Goal: Understand site structure: Grasp the organization and layout of the website

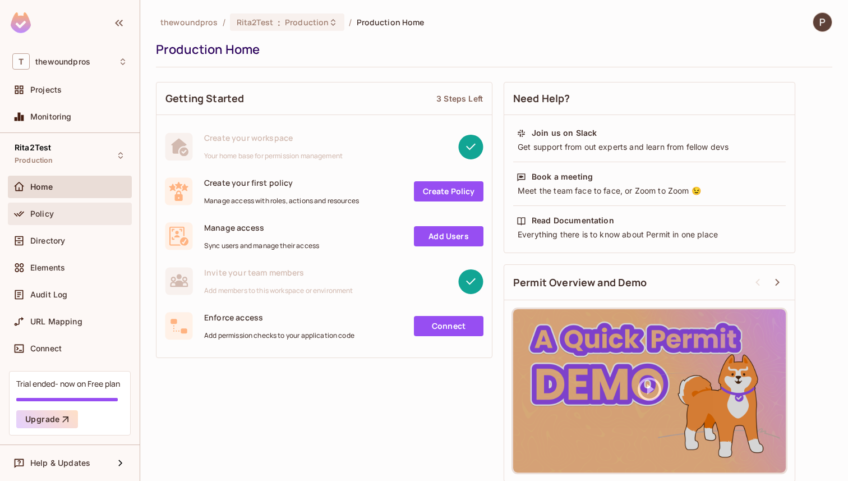
click at [39, 211] on span "Policy" at bounding box center [42, 213] width 24 height 9
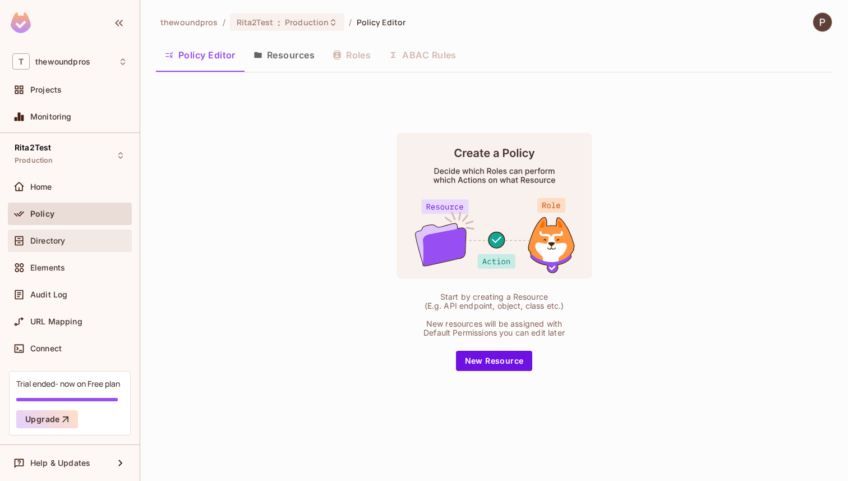
click at [33, 244] on span "Directory" at bounding box center [47, 240] width 35 height 9
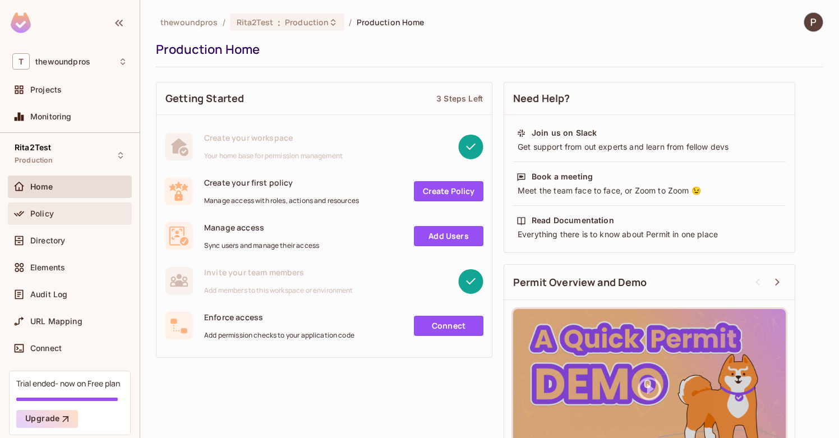
click at [59, 210] on div "Policy" at bounding box center [78, 213] width 97 height 9
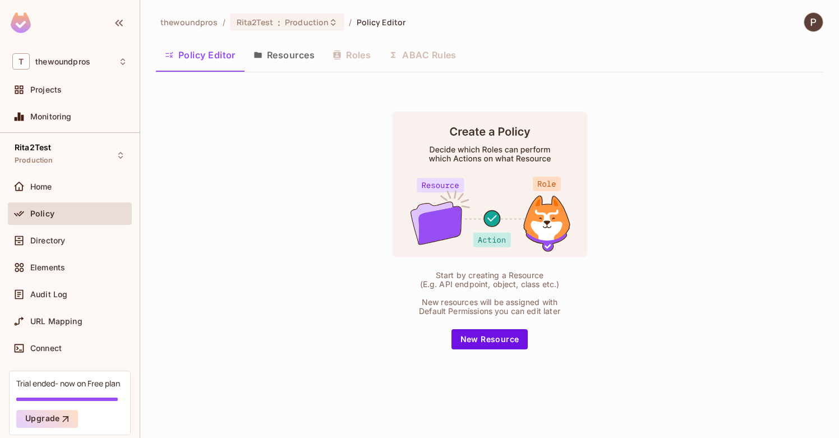
click at [284, 50] on button "Resources" at bounding box center [284, 55] width 79 height 28
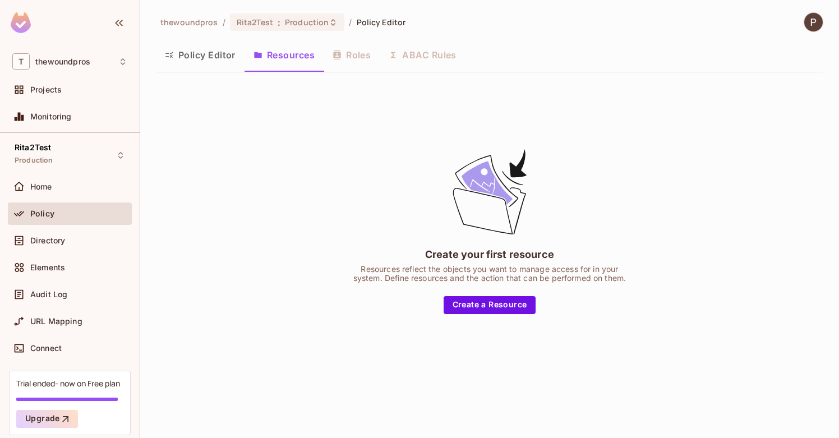
click at [203, 59] on button "Policy Editor" at bounding box center [200, 55] width 89 height 28
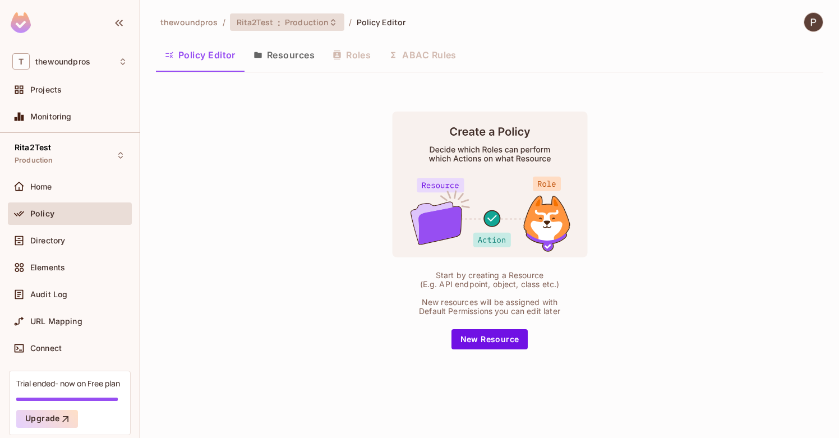
click at [277, 22] on span ":" at bounding box center [279, 22] width 4 height 9
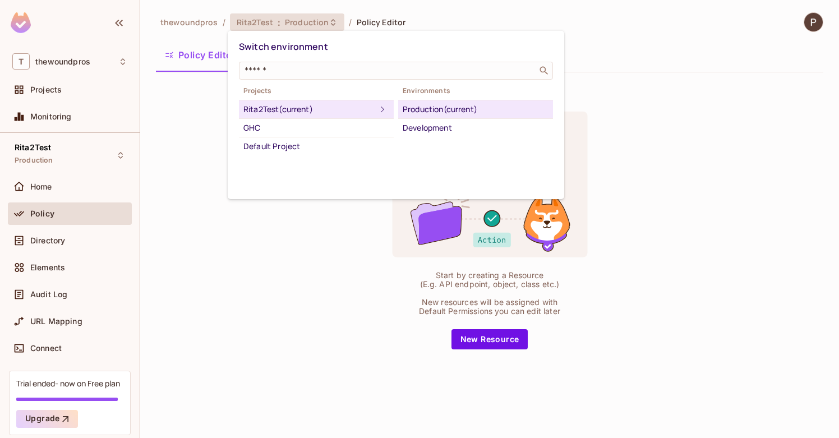
click at [177, 232] on div at bounding box center [419, 219] width 839 height 438
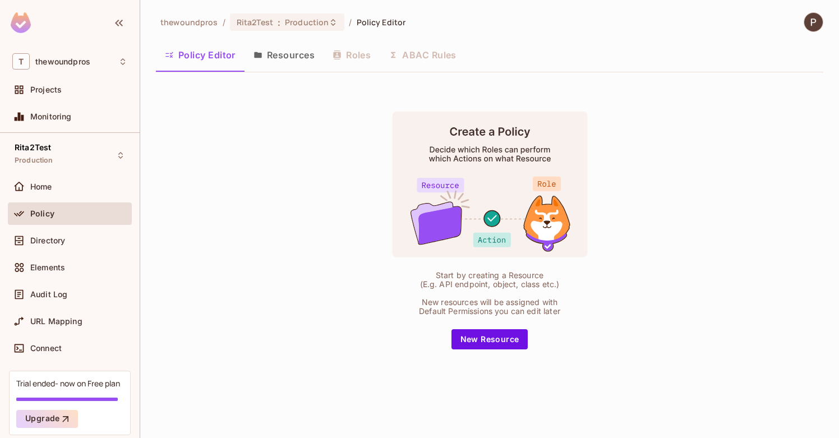
click at [208, 55] on button "Policy Editor" at bounding box center [200, 55] width 89 height 28
click at [51, 190] on span "Home" at bounding box center [41, 186] width 22 height 9
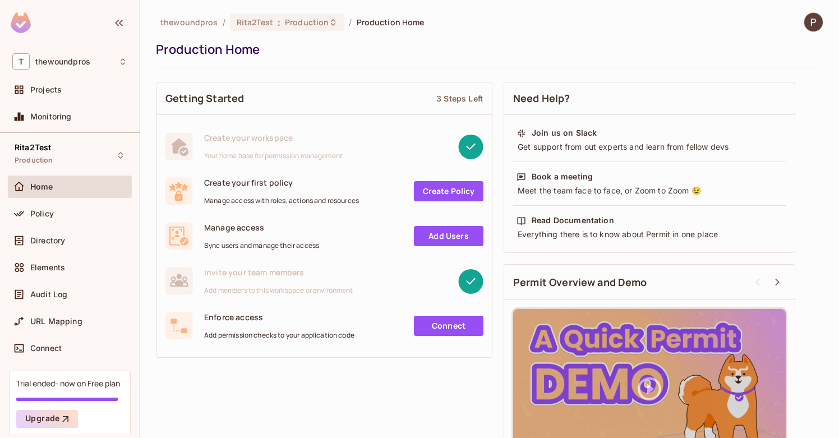
click at [451, 226] on div "Manage access Sync users and manage their access Add Users" at bounding box center [324, 236] width 319 height 28
click at [448, 239] on link "Add Users" at bounding box center [449, 236] width 70 height 20
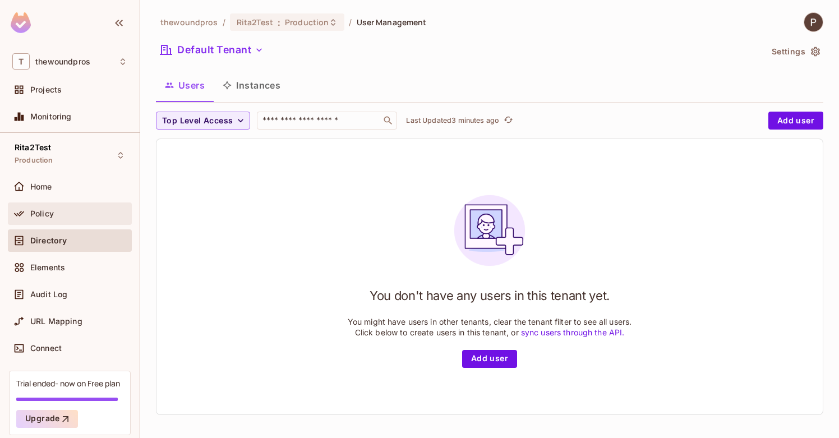
click at [35, 216] on span "Policy" at bounding box center [42, 213] width 24 height 9
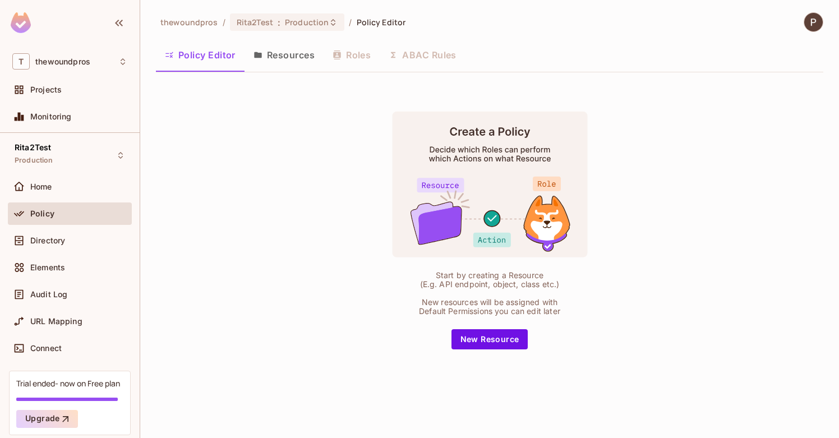
click at [275, 58] on button "Resources" at bounding box center [284, 55] width 79 height 28
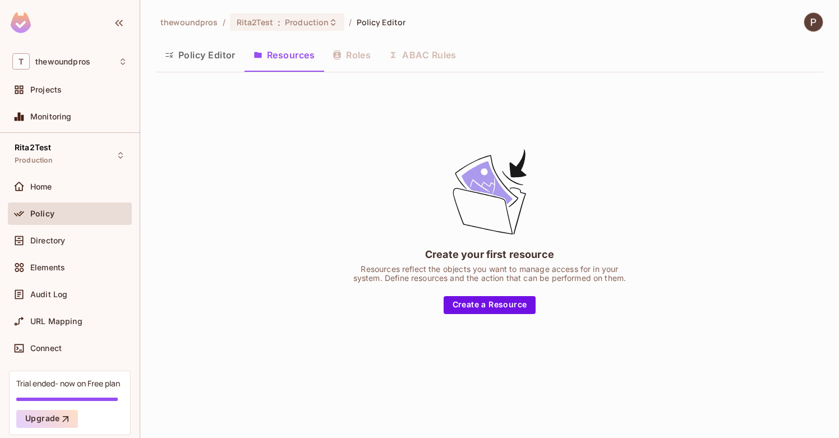
click at [207, 54] on button "Policy Editor" at bounding box center [200, 55] width 89 height 28
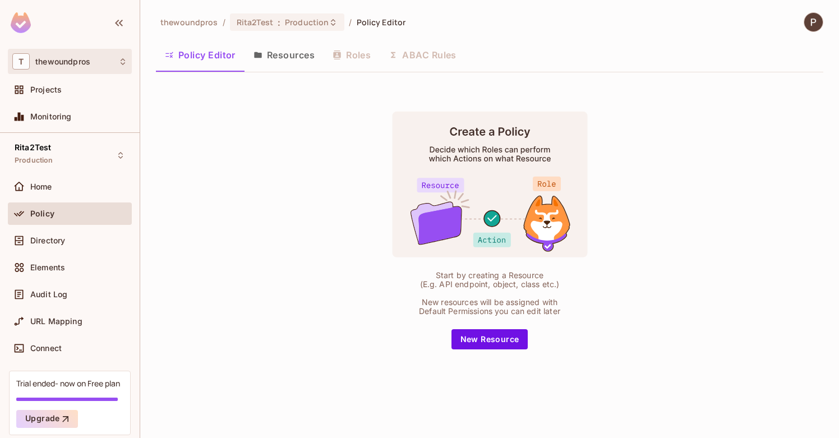
click at [118, 65] on icon at bounding box center [122, 61] width 9 height 9
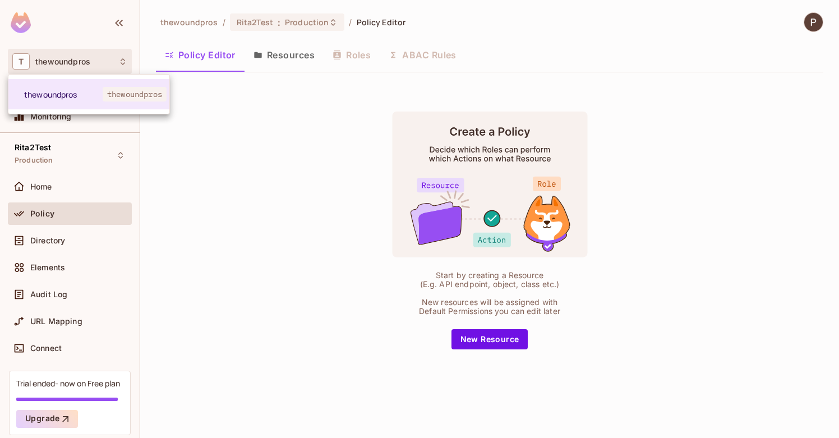
click at [274, 134] on div at bounding box center [419, 219] width 839 height 438
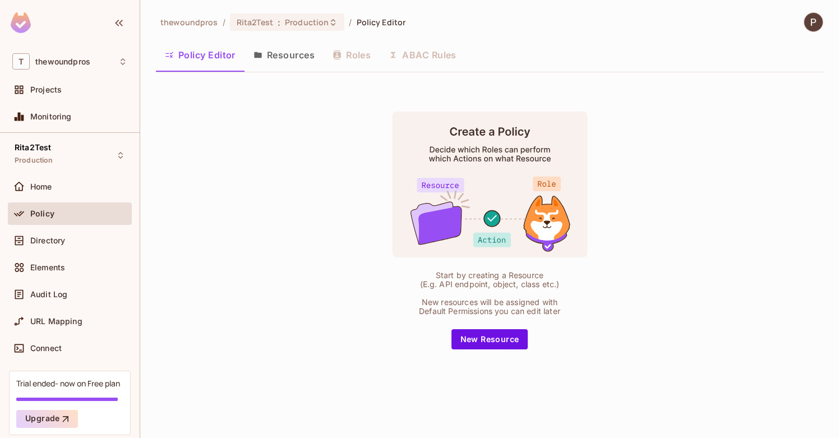
click at [362, 53] on div "Policy Editor Resources Roles ABAC Rules" at bounding box center [490, 55] width 668 height 28
click at [379, 25] on span "Policy Editor" at bounding box center [381, 22] width 49 height 11
click at [50, 151] on span "Rita2Test" at bounding box center [33, 147] width 36 height 9
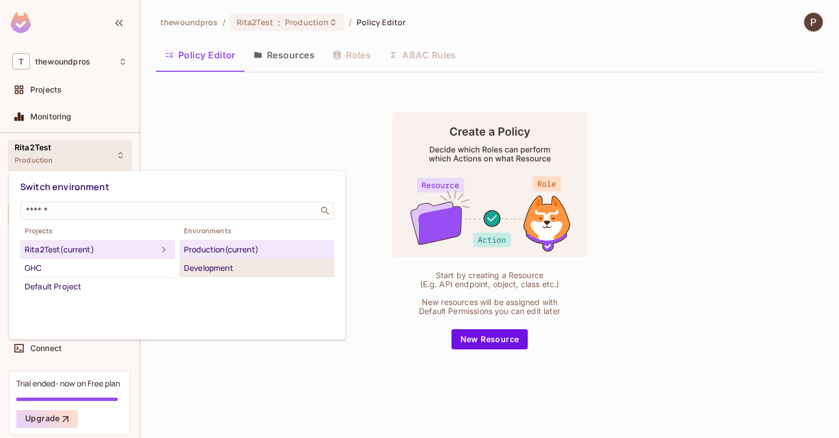
click at [225, 273] on div "Development" at bounding box center [257, 267] width 146 height 13
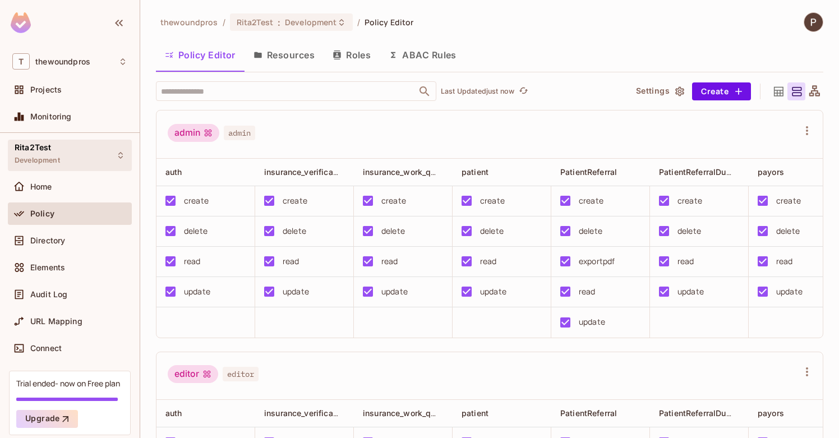
click at [62, 143] on div "Rita2Test Development" at bounding box center [70, 155] width 124 height 31
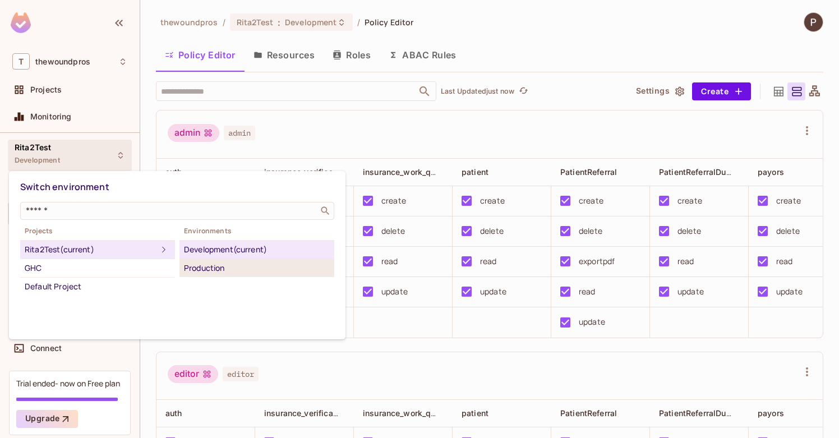
click at [203, 266] on div "Production" at bounding box center [257, 267] width 146 height 13
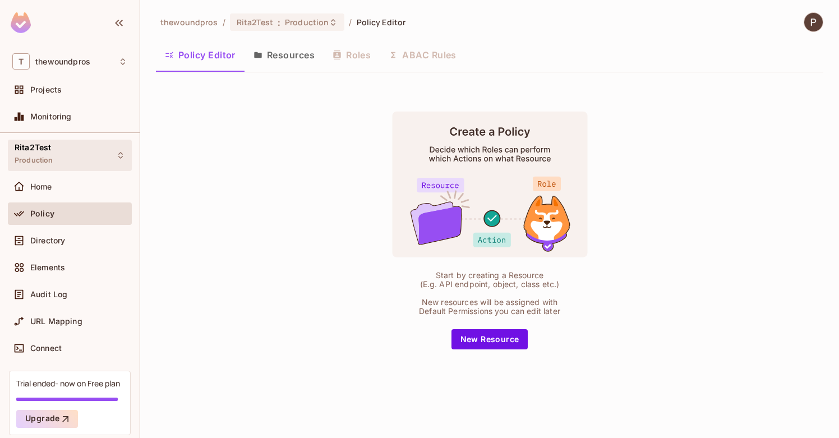
click at [75, 165] on div "Rita2Test Production" at bounding box center [70, 155] width 124 height 31
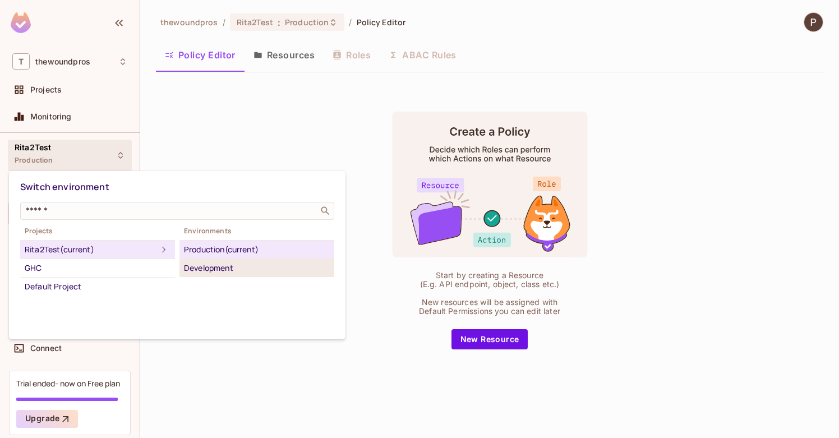
click at [236, 272] on div "Development" at bounding box center [257, 267] width 146 height 13
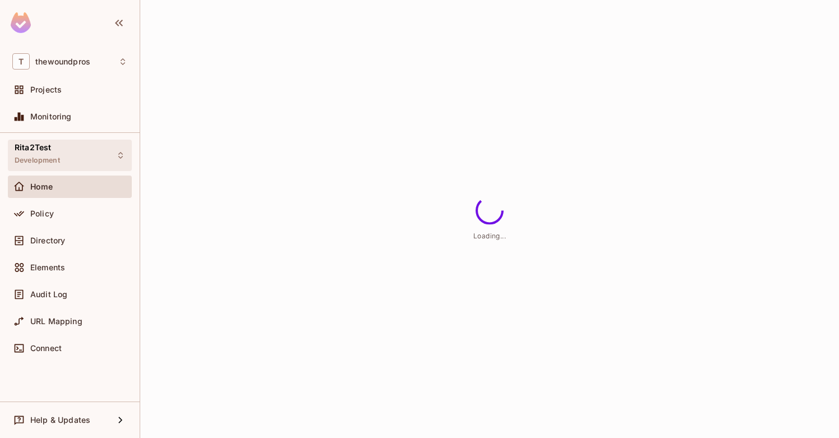
click at [76, 150] on div "Rita2Test Development" at bounding box center [70, 155] width 124 height 31
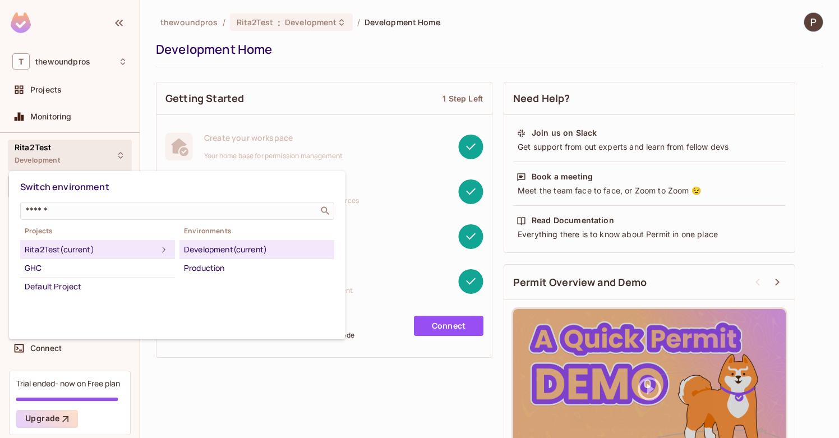
click at [205, 251] on div "Development (current)" at bounding box center [257, 249] width 146 height 13
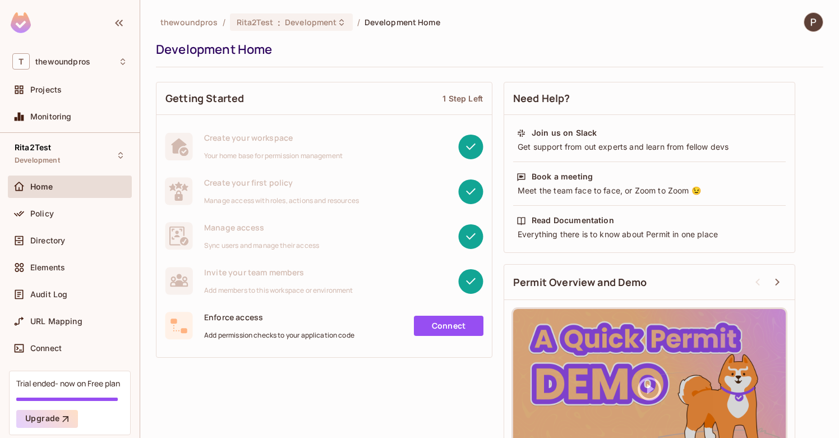
click at [56, 212] on div "Policy" at bounding box center [78, 213] width 97 height 9
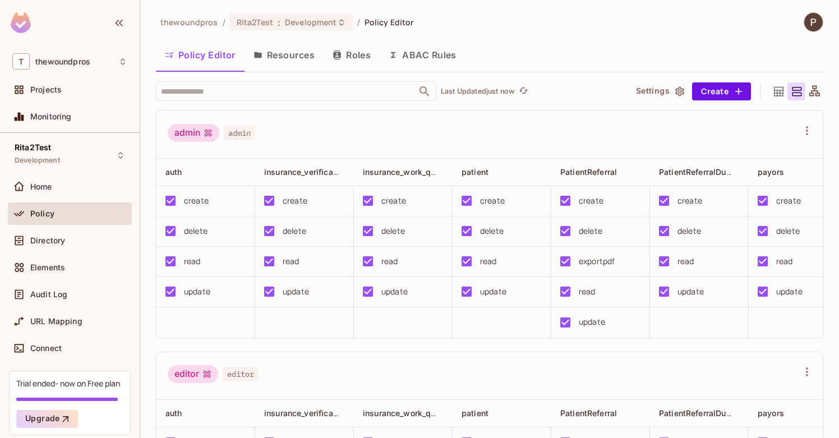
click at [353, 53] on button "Roles" at bounding box center [352, 55] width 56 height 28
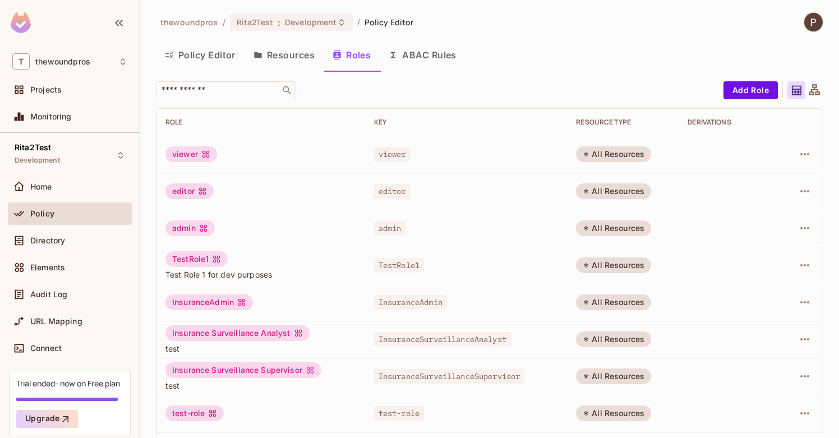
click at [210, 52] on button "Policy Editor" at bounding box center [200, 55] width 89 height 28
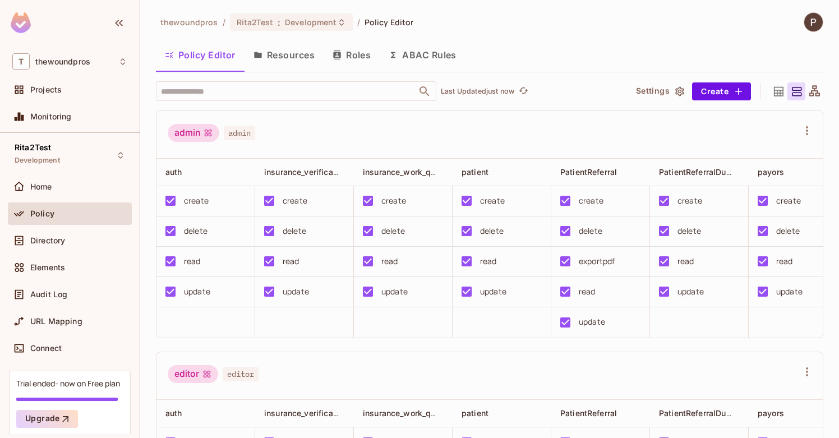
click at [356, 56] on button "Roles" at bounding box center [352, 55] width 56 height 28
